Goal: Check status: Check status

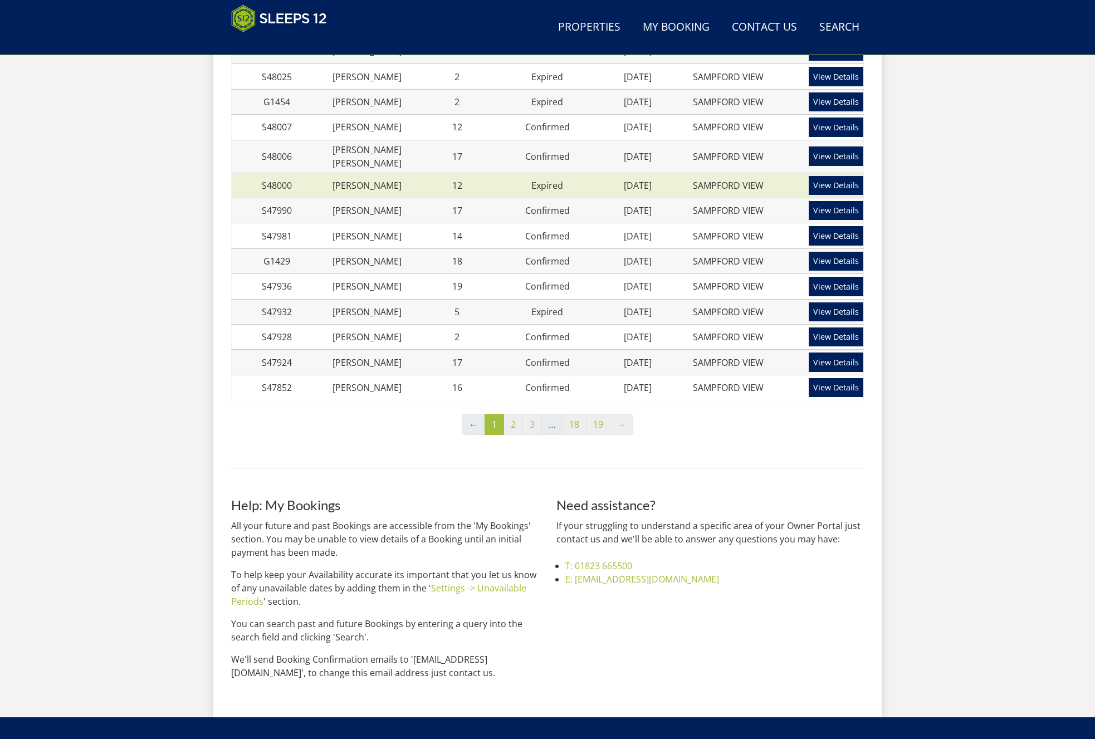
scroll to position [399, 0]
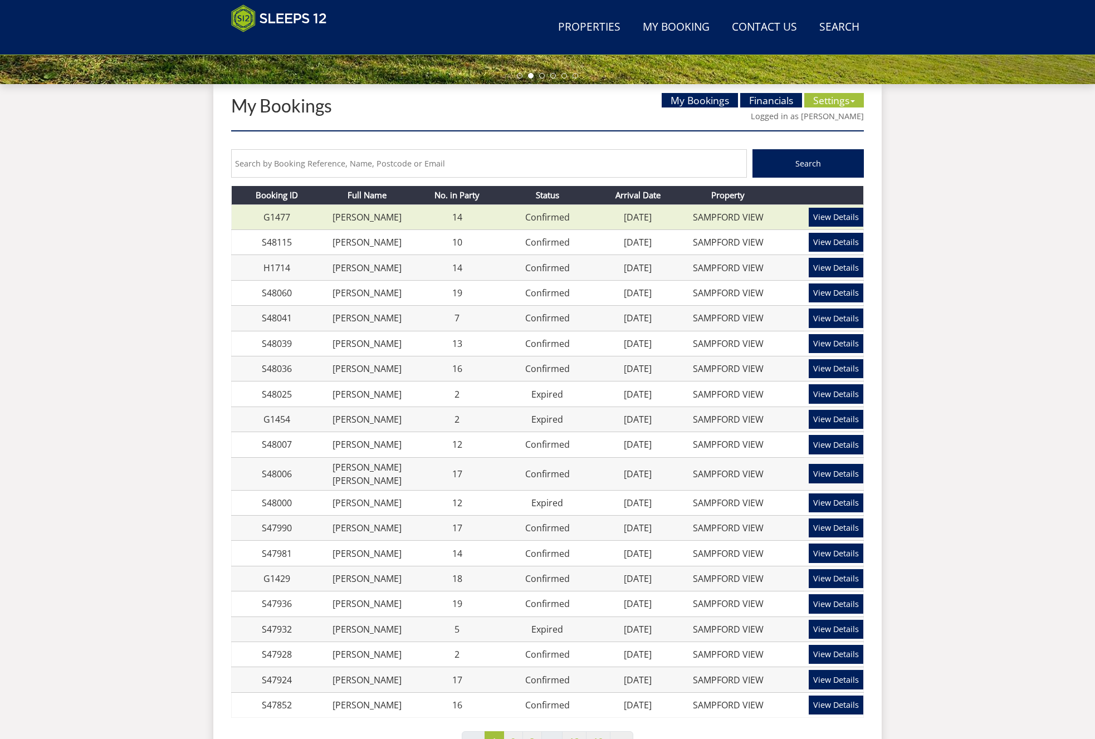
click at [596, 221] on td "[DATE]" at bounding box center [637, 216] width 90 height 25
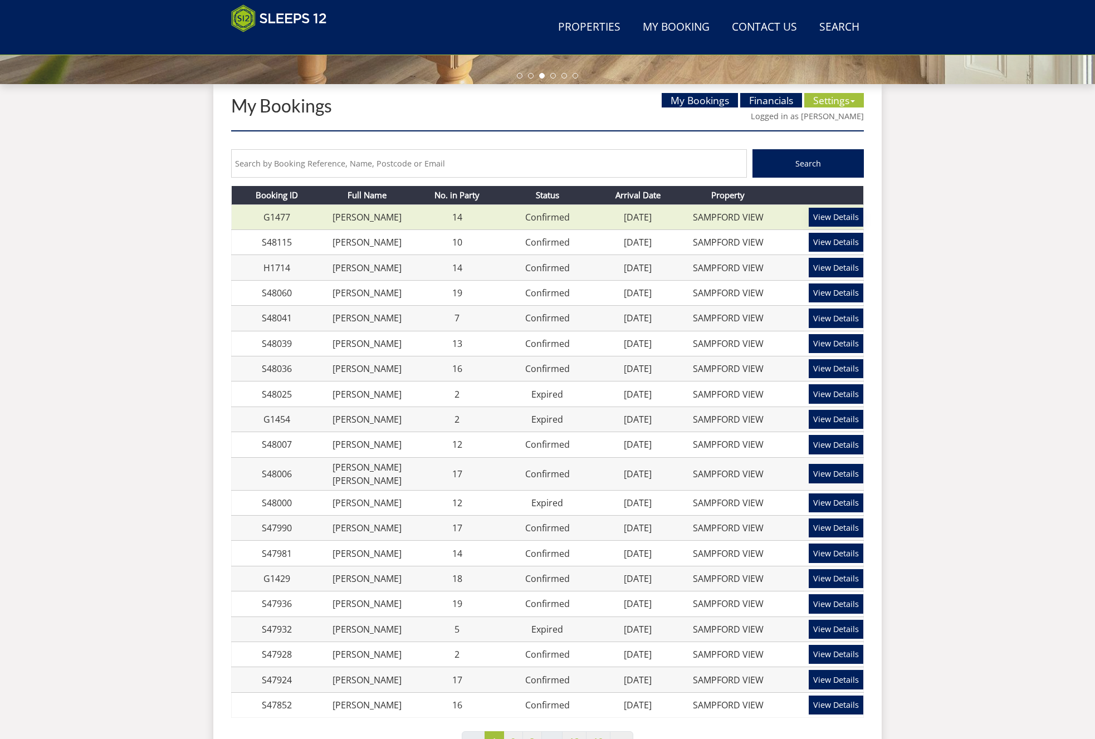
click at [835, 219] on link "View Details" at bounding box center [836, 217] width 55 height 19
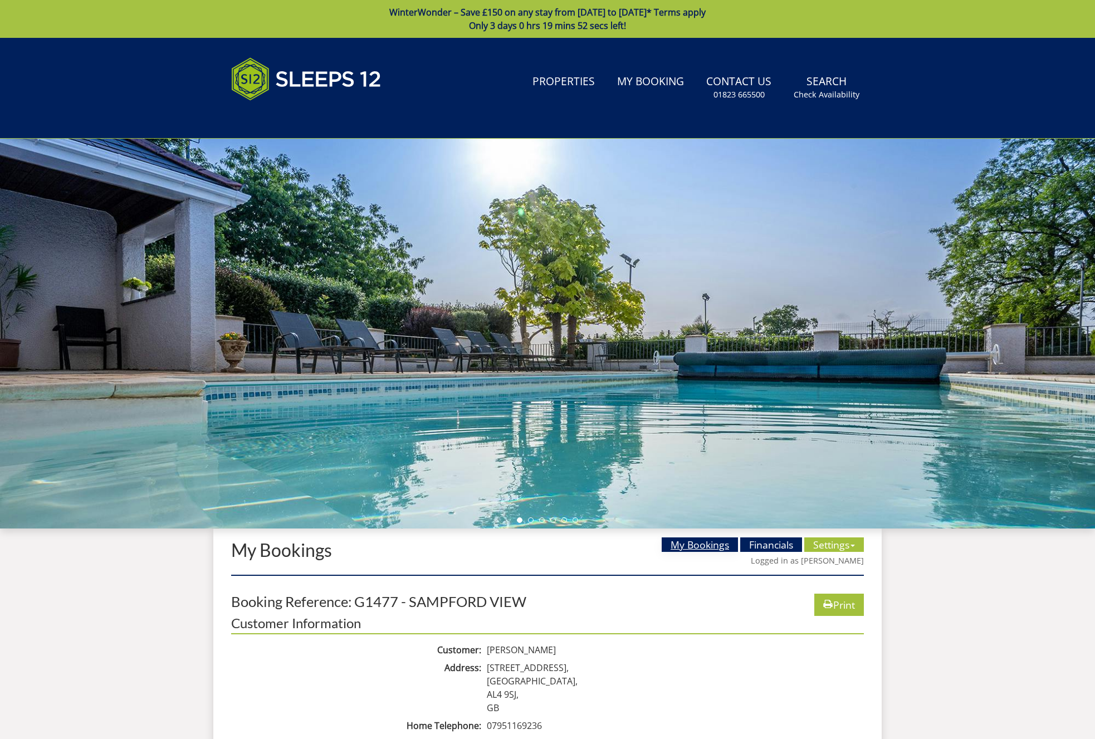
click at [696, 543] on link "My Bookings" at bounding box center [700, 544] width 76 height 14
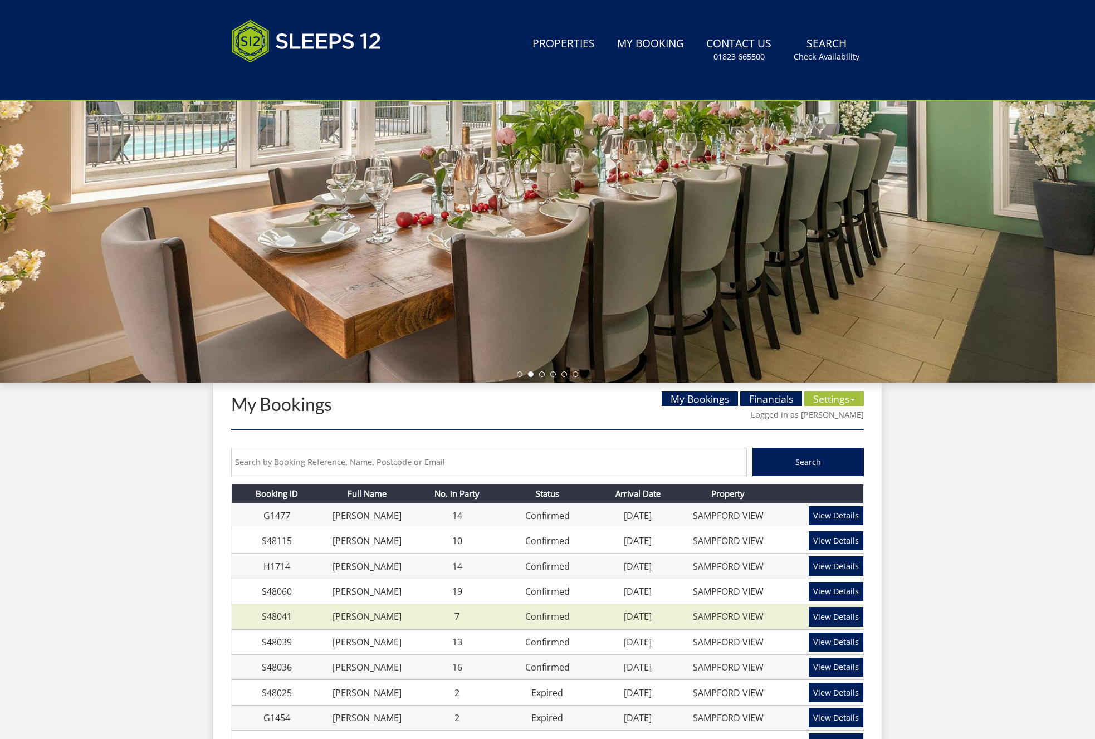
scroll to position [145, 0]
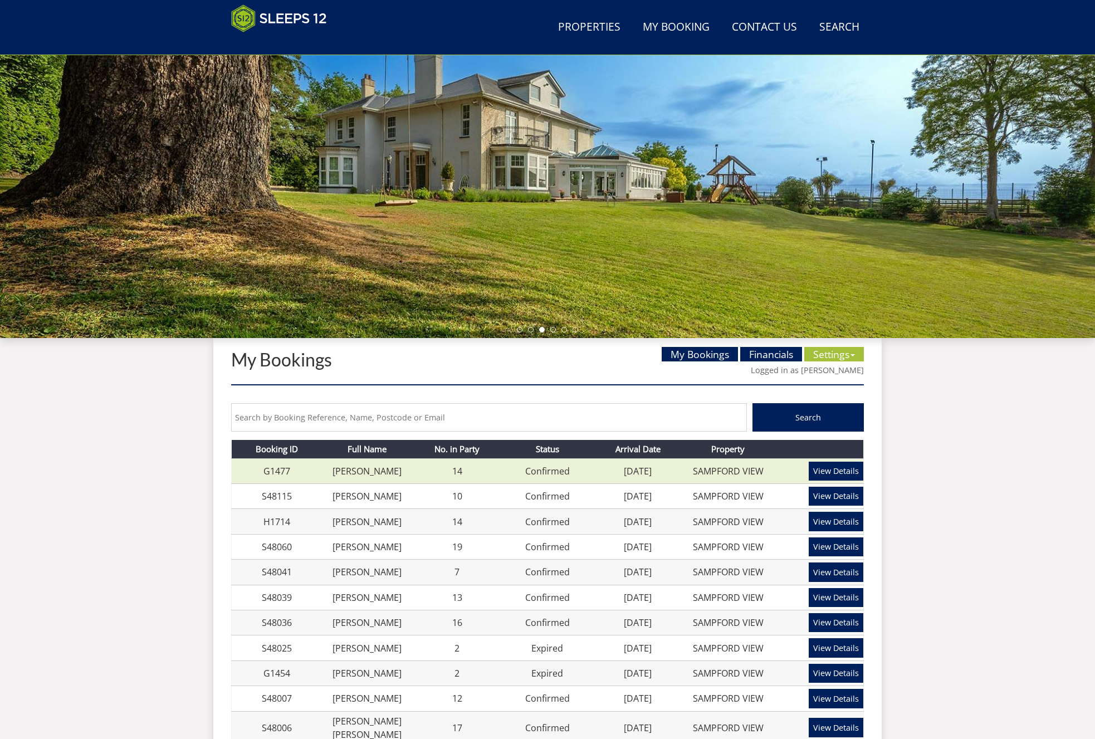
click at [633, 472] on link "[DATE]" at bounding box center [638, 471] width 28 height 12
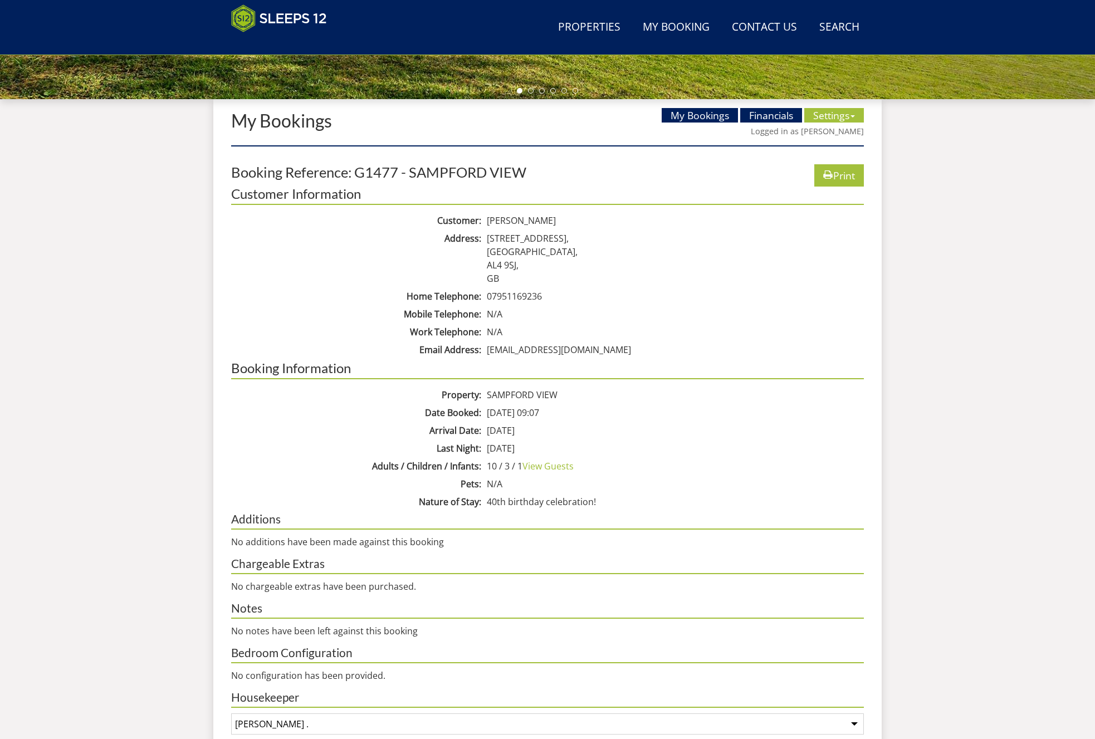
scroll to position [381, 0]
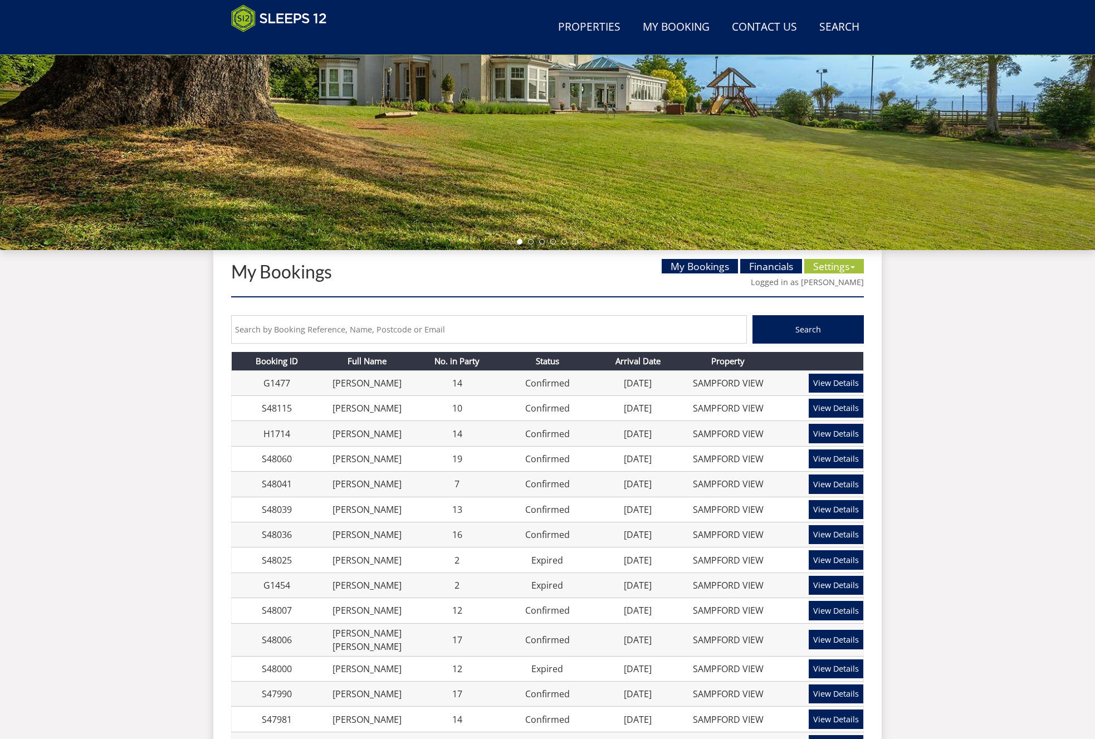
scroll to position [335, 0]
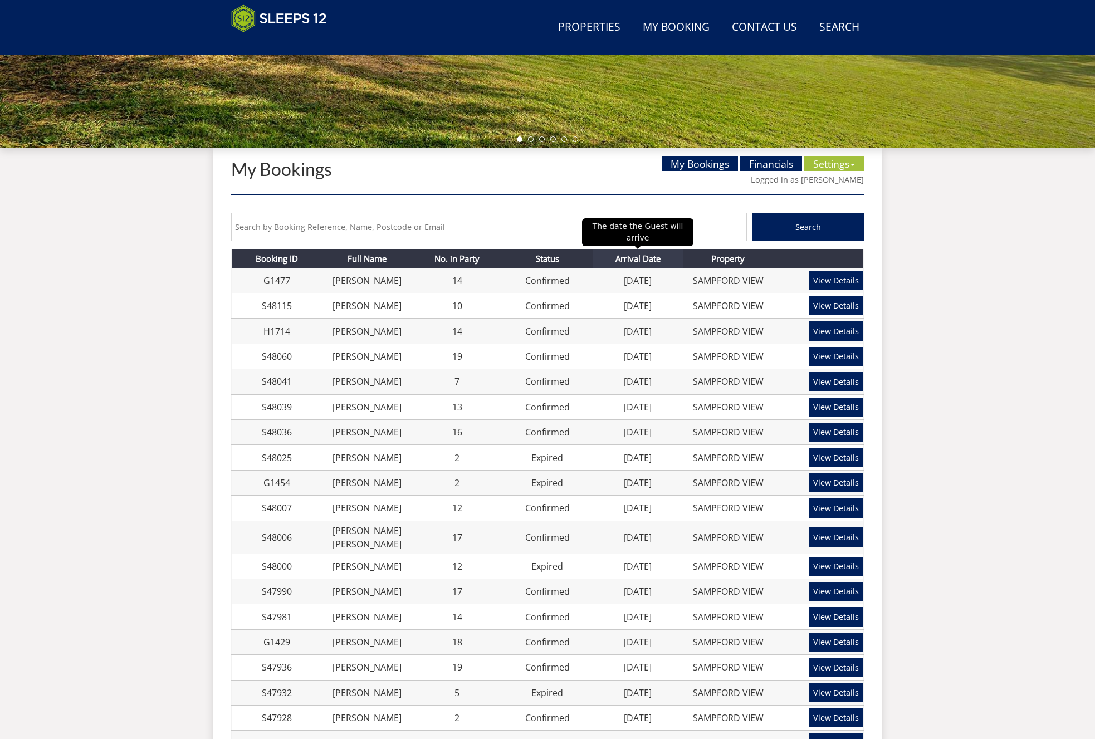
click at [640, 262] on th "Arrival Date" at bounding box center [637, 258] width 90 height 18
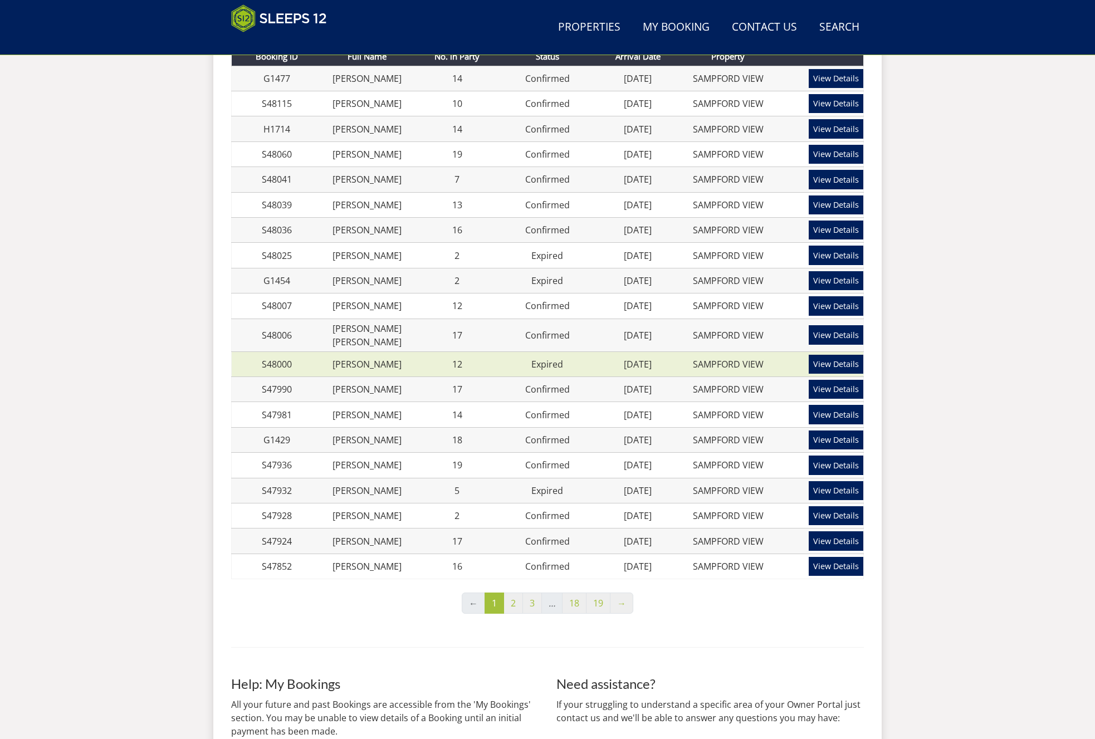
scroll to position [589, 0]
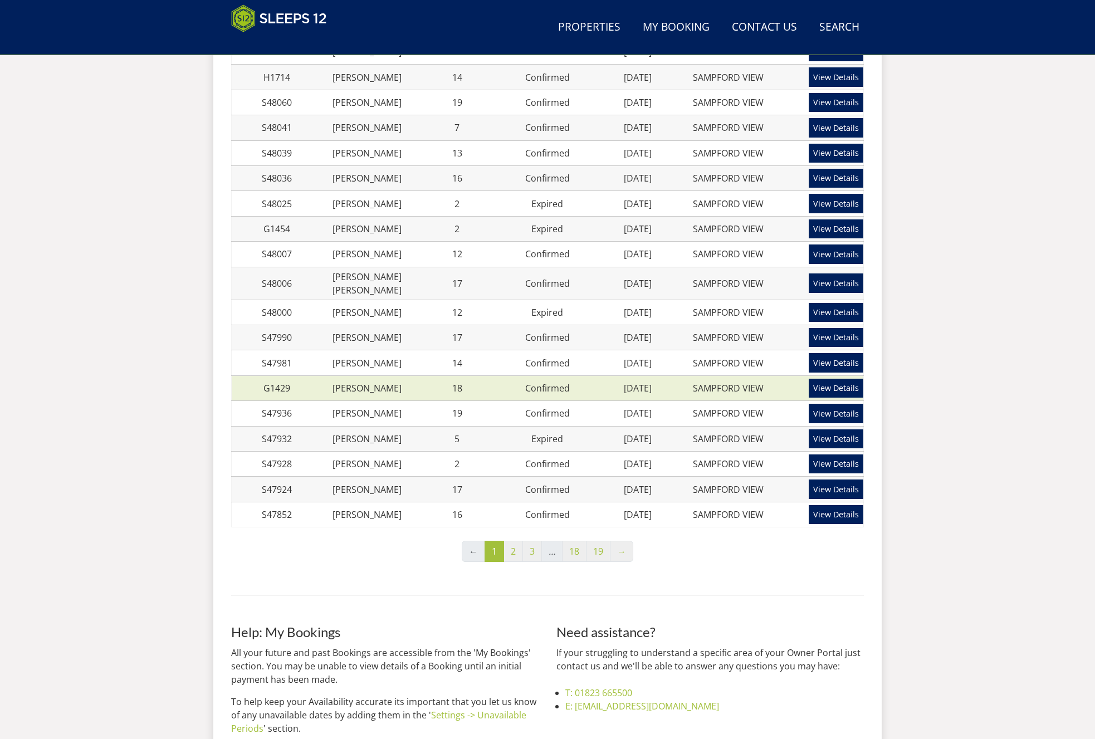
click at [637, 382] on link "[DATE]" at bounding box center [638, 388] width 28 height 12
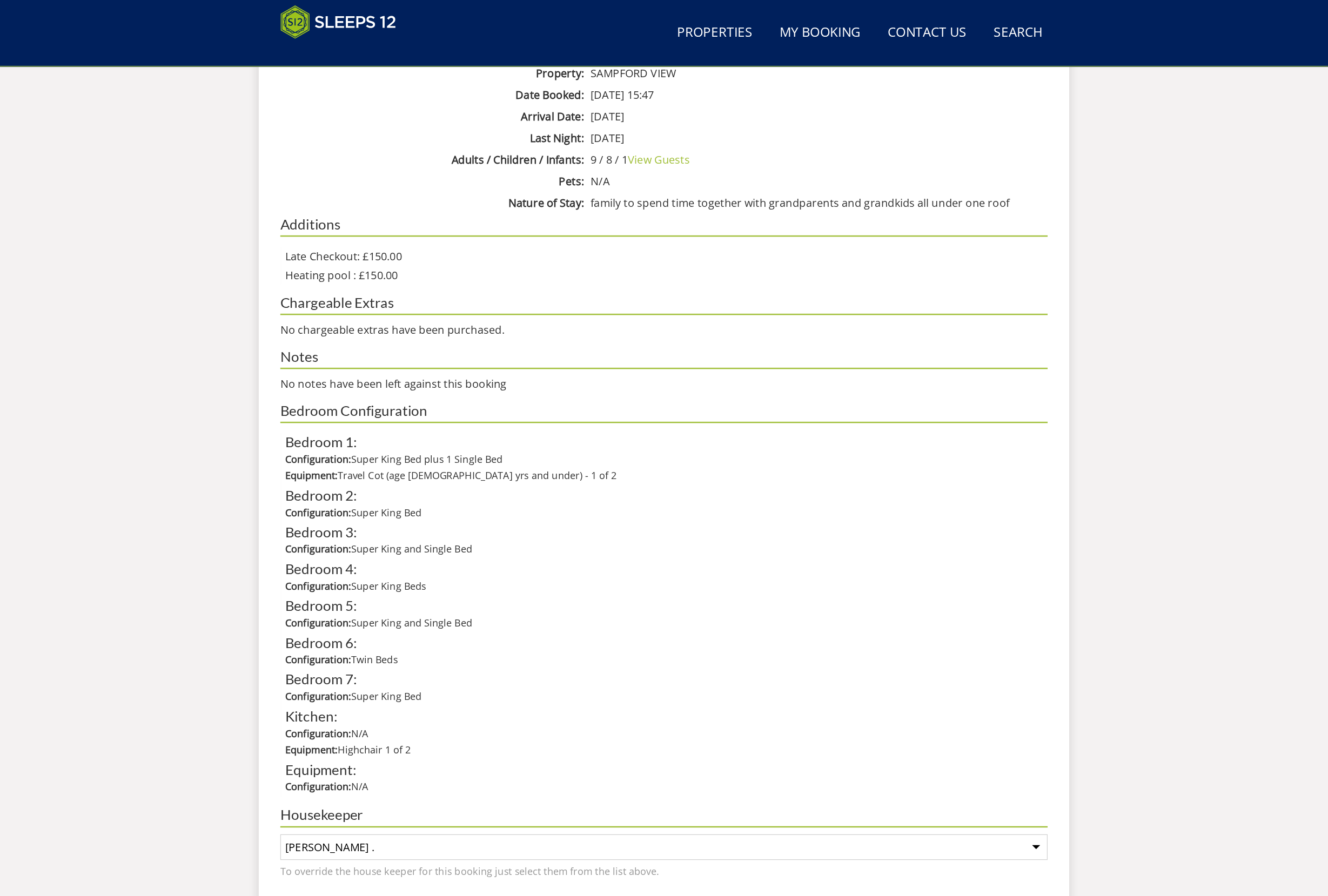
scroll to position [739, 0]
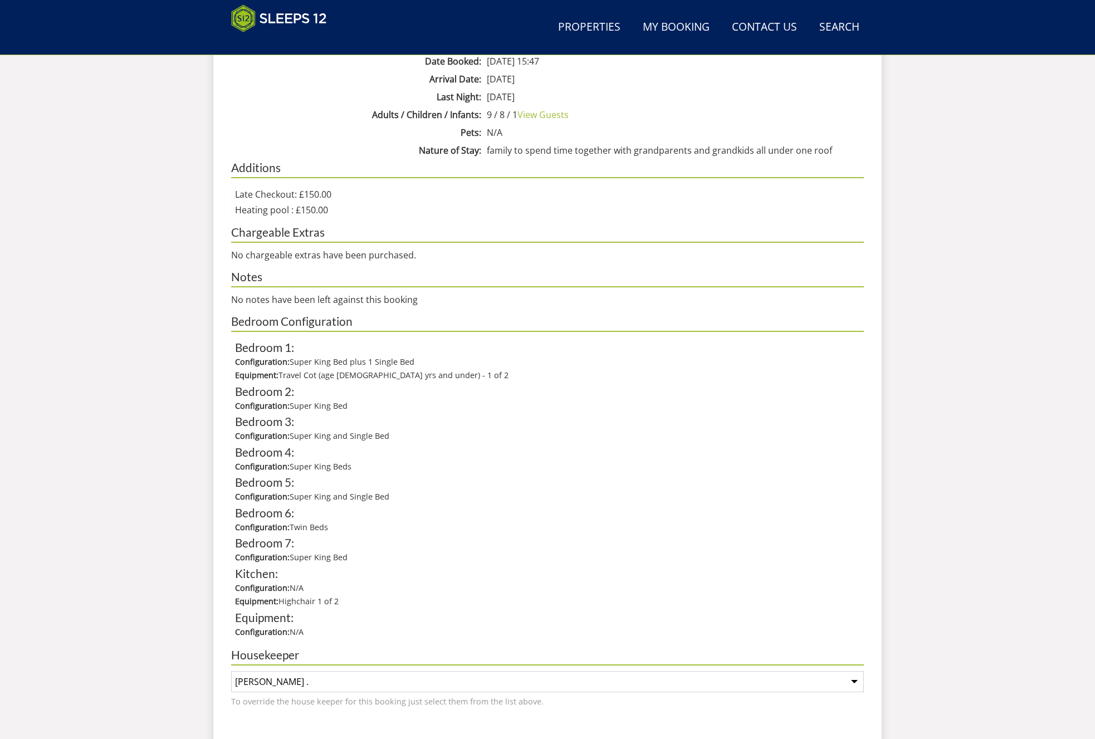
click at [937, 329] on div "Search Menu Properties My Booking Contact Us [PHONE_NUMBER] Search Check Availa…" at bounding box center [547, 10] width 1095 height 1469
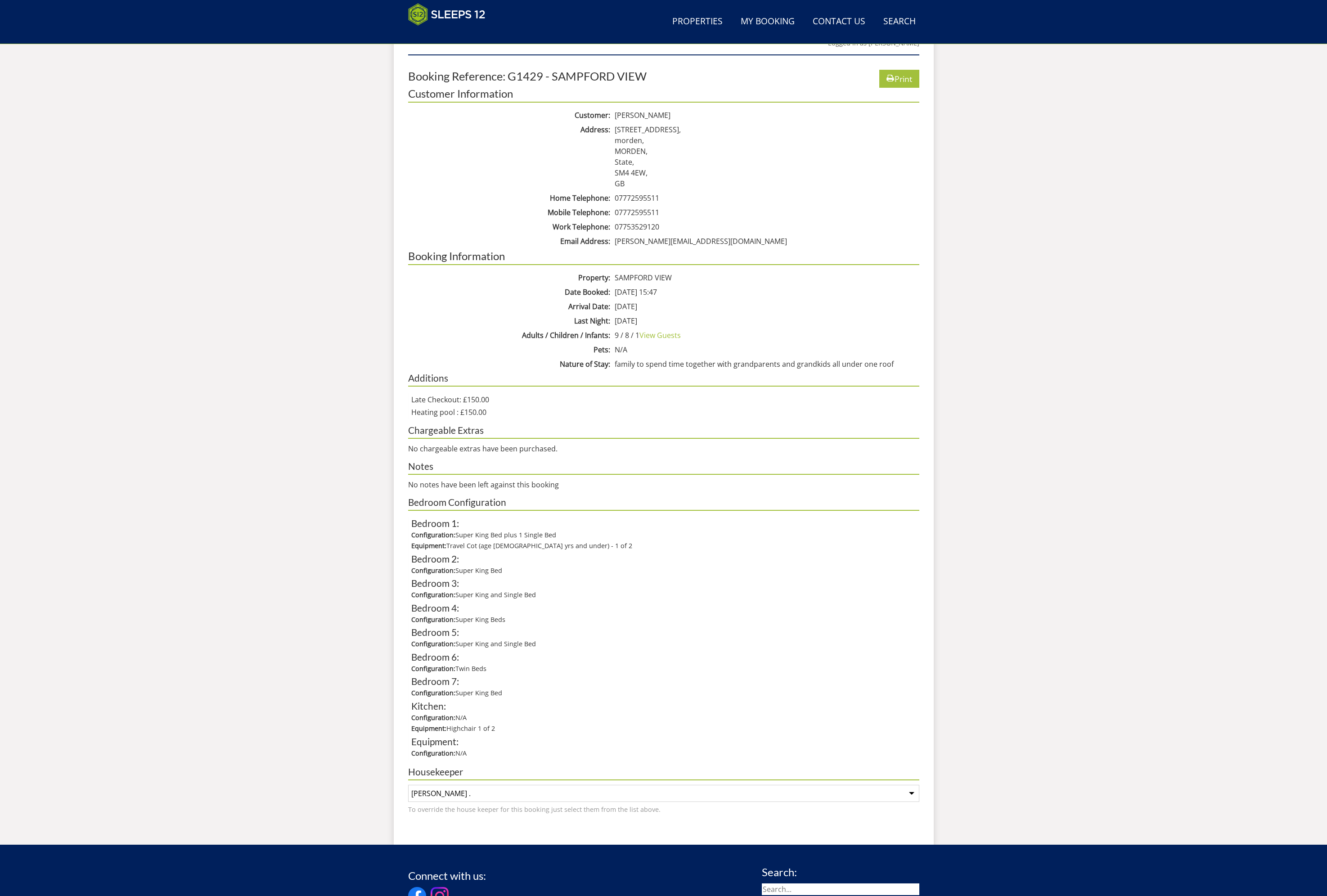
scroll to position [313, 0]
